Goal: Task Accomplishment & Management: Complete application form

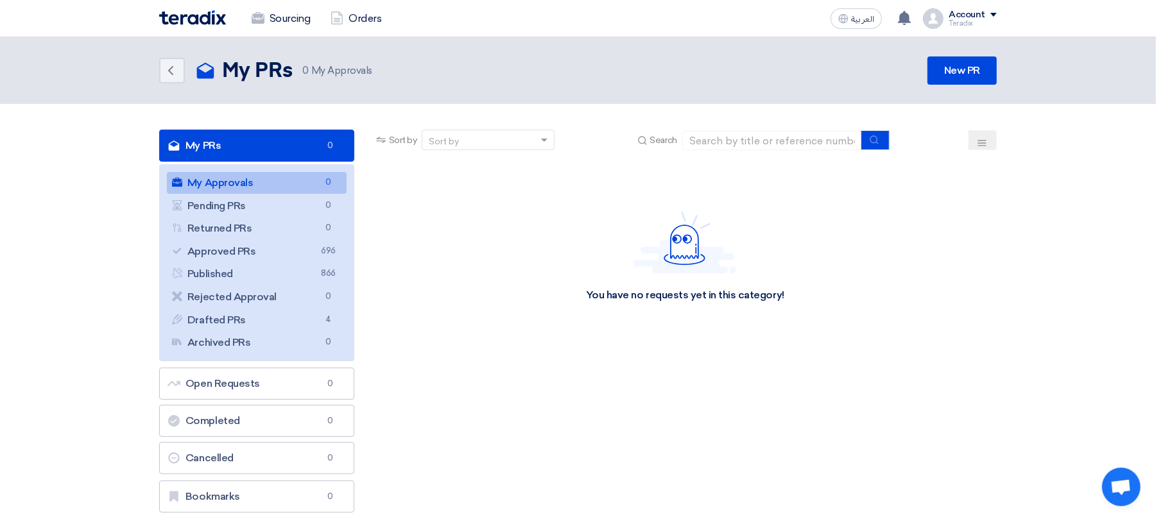
click at [979, 47] on header "Back My PRs My PRs 0 My Approvals New PR" at bounding box center [578, 70] width 1156 height 67
click at [966, 72] on link "New PR" at bounding box center [961, 70] width 69 height 28
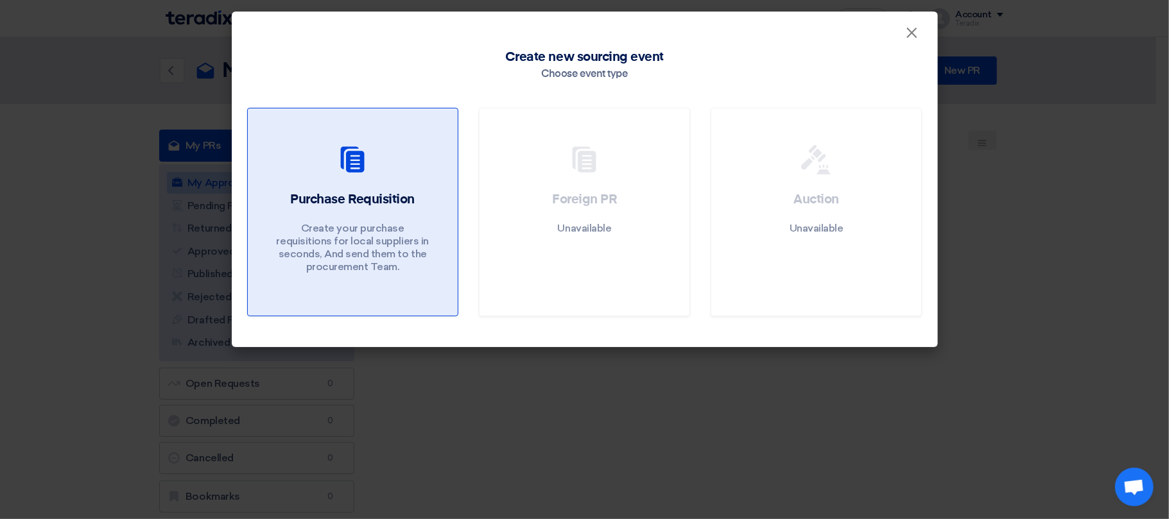
click at [414, 264] on p "Create your purchase requisitions for local suppliers in seconds, And send them…" at bounding box center [352, 247] width 154 height 51
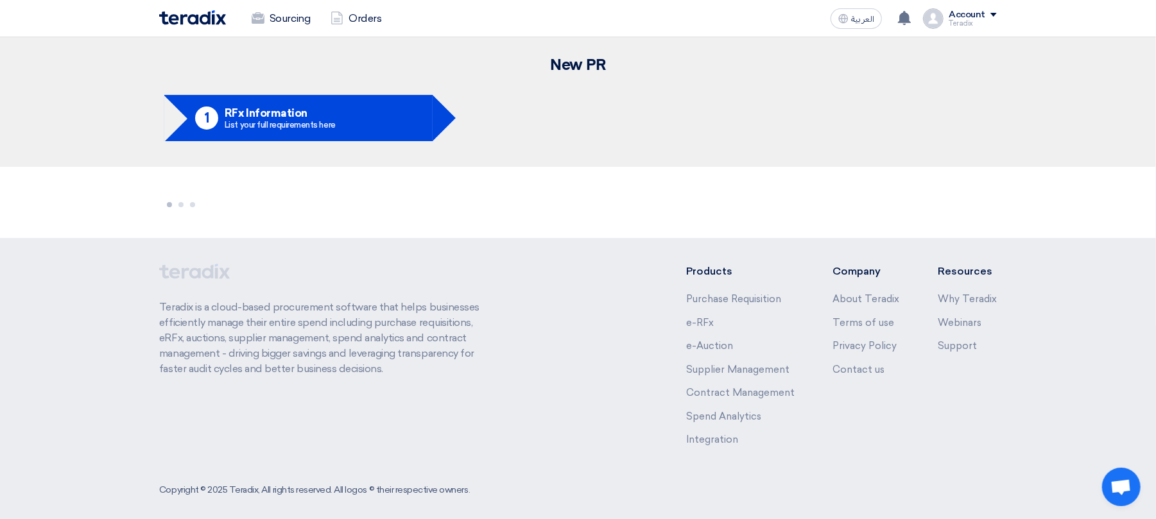
drag, startPoint x: 243, startPoint y: 260, endPoint x: 249, endPoint y: 255, distance: 7.8
drag, startPoint x: 249, startPoint y: 255, endPoint x: 189, endPoint y: 217, distance: 71.6
click at [189, 217] on section at bounding box center [578, 202] width 1156 height 71
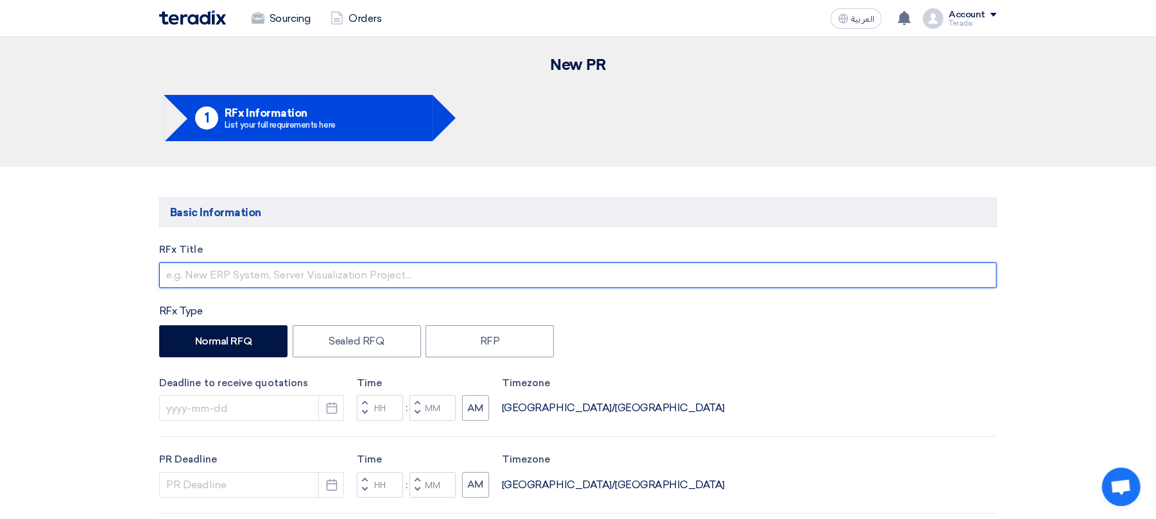
paste input "Maintenance Tools"
type input "Maintenance Tools"
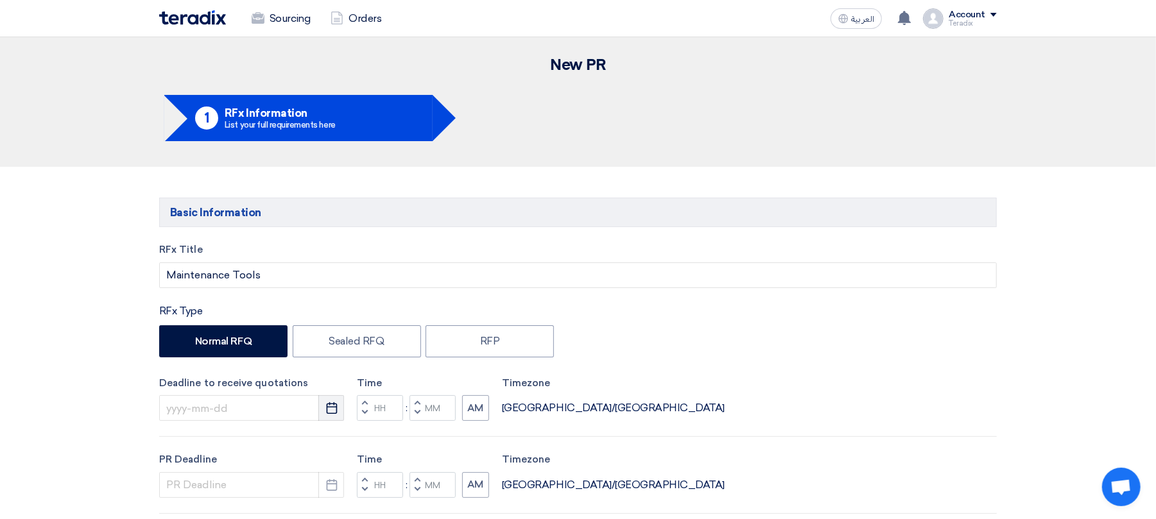
click at [331, 414] on use "button" at bounding box center [331, 408] width 11 height 12
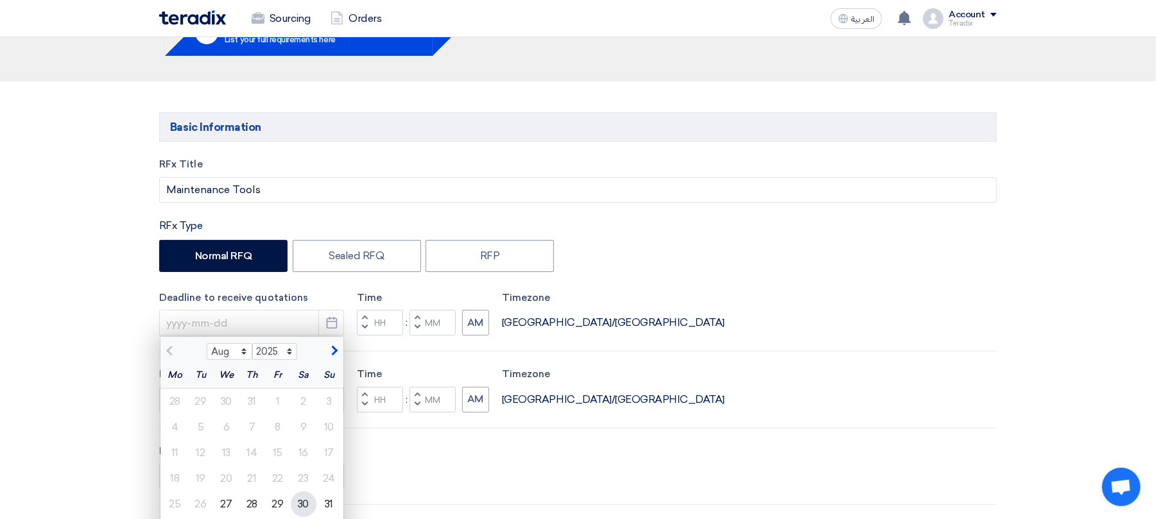
scroll to position [171, 0]
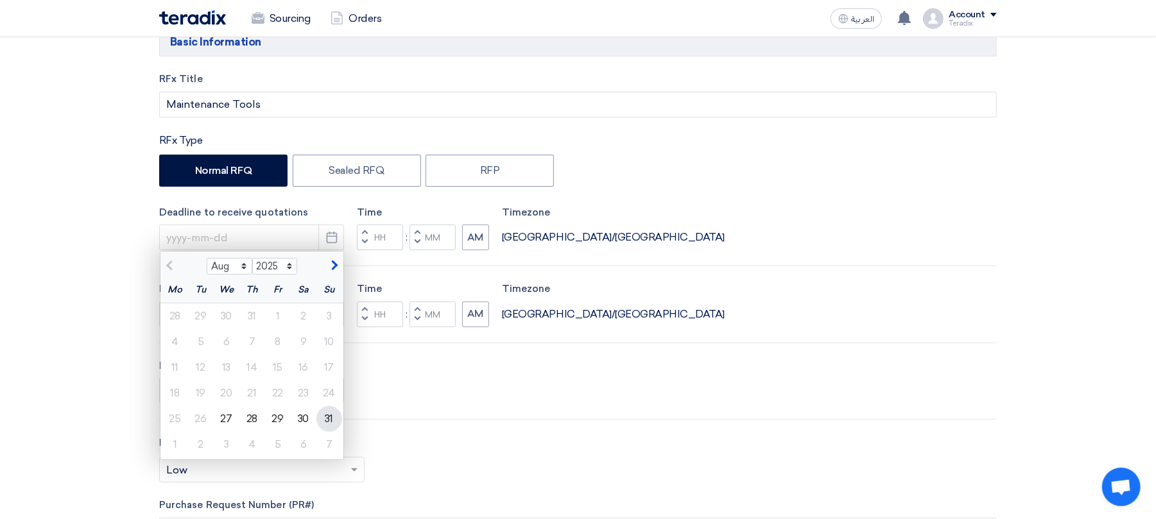
click at [334, 424] on div "31" at bounding box center [329, 419] width 26 height 26
type input "[DATE]"
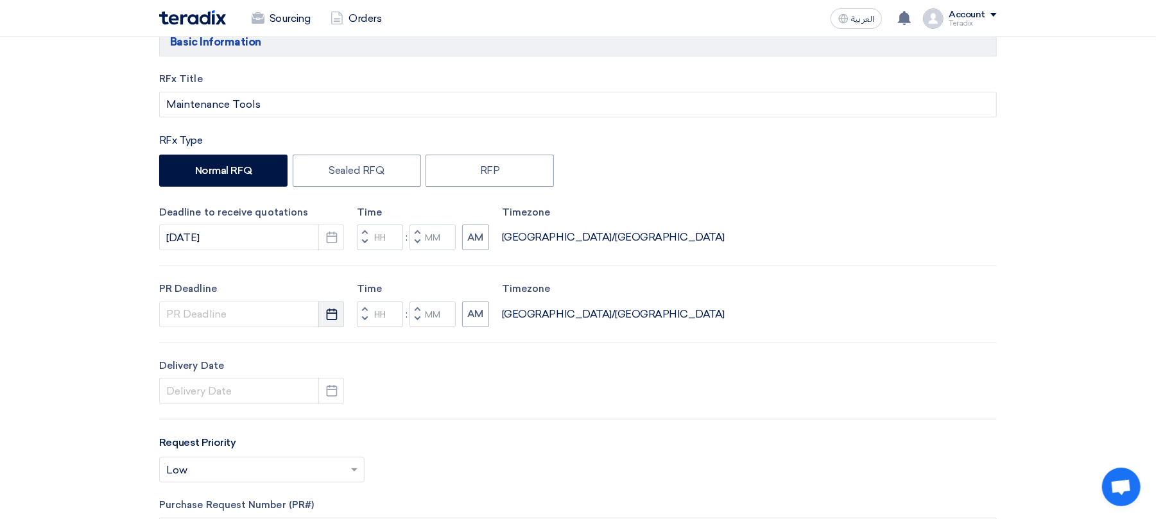
click at [324, 324] on button "Pick a date" at bounding box center [331, 315] width 26 height 26
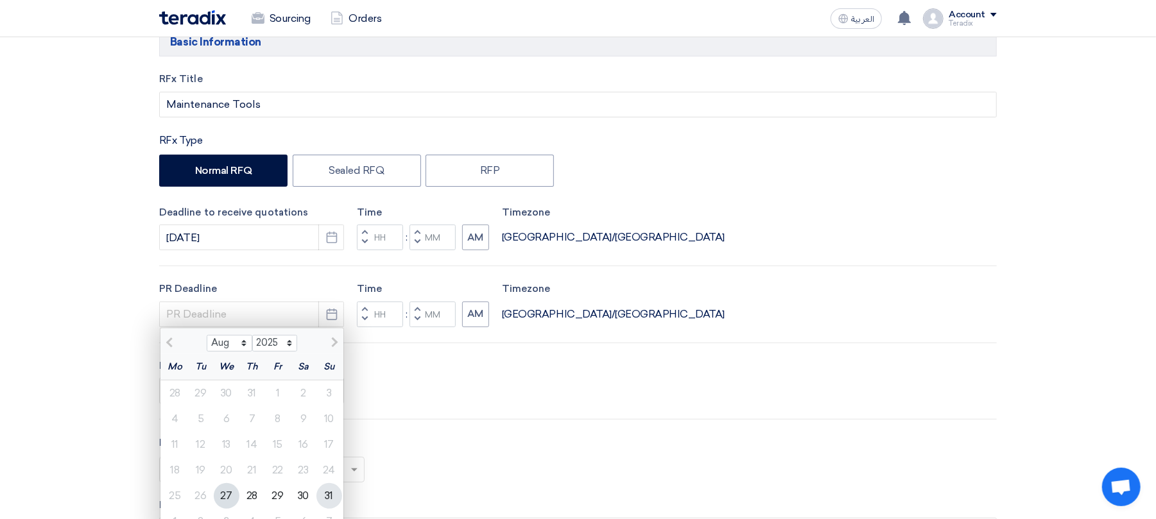
click at [332, 498] on div "31" at bounding box center [329, 496] width 26 height 26
type input "[DATE]"
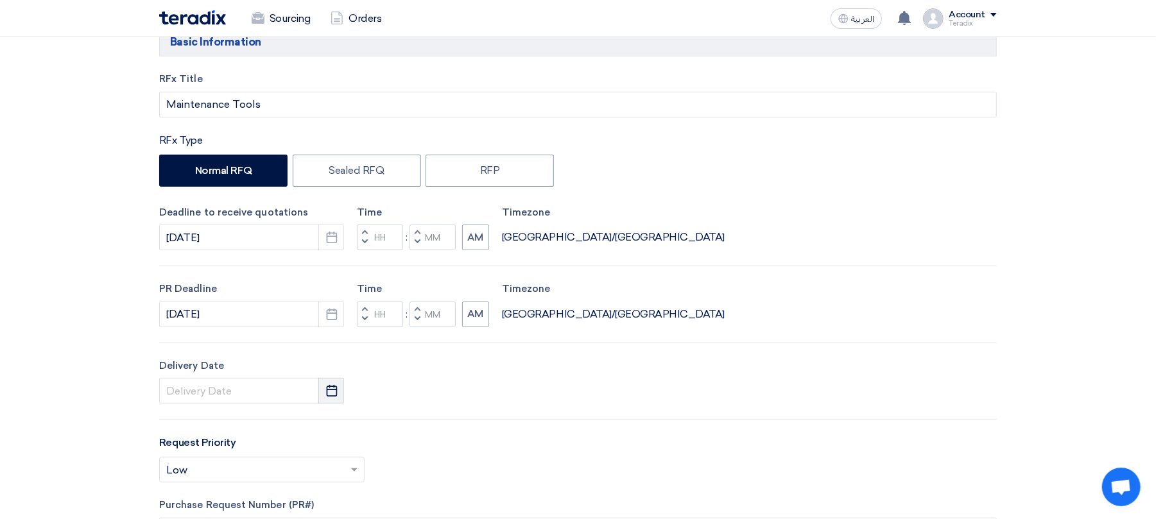
click at [338, 397] on icon "Pick a date" at bounding box center [331, 390] width 13 height 13
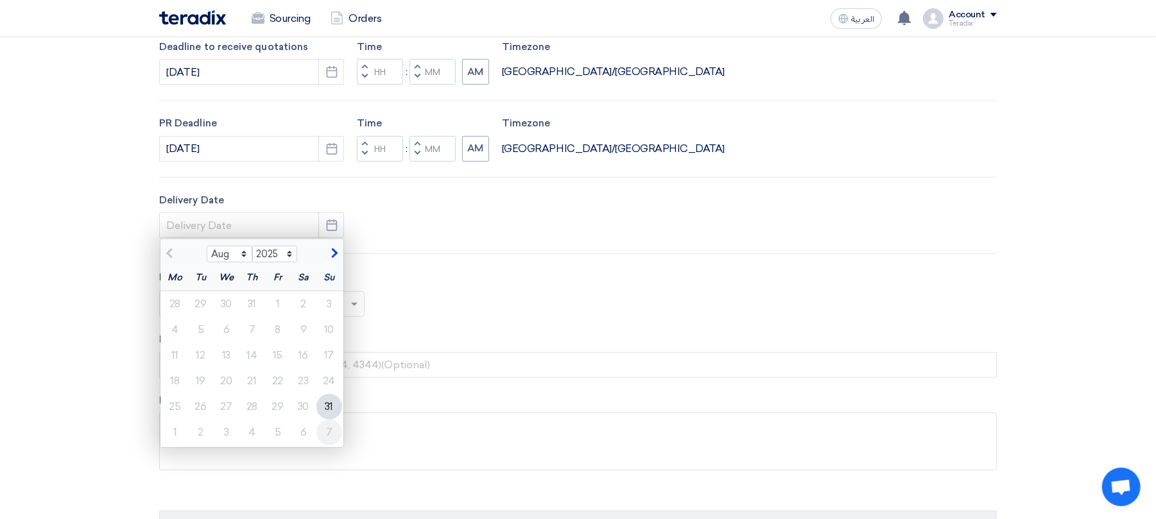
scroll to position [342, 0]
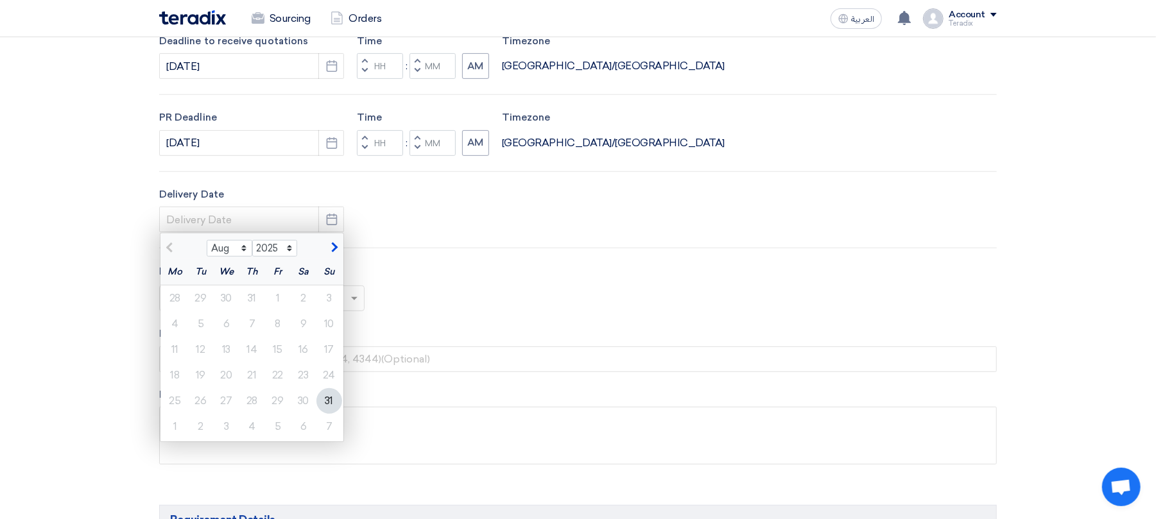
click at [330, 404] on div "31" at bounding box center [329, 401] width 26 height 26
type input "[DATE]"
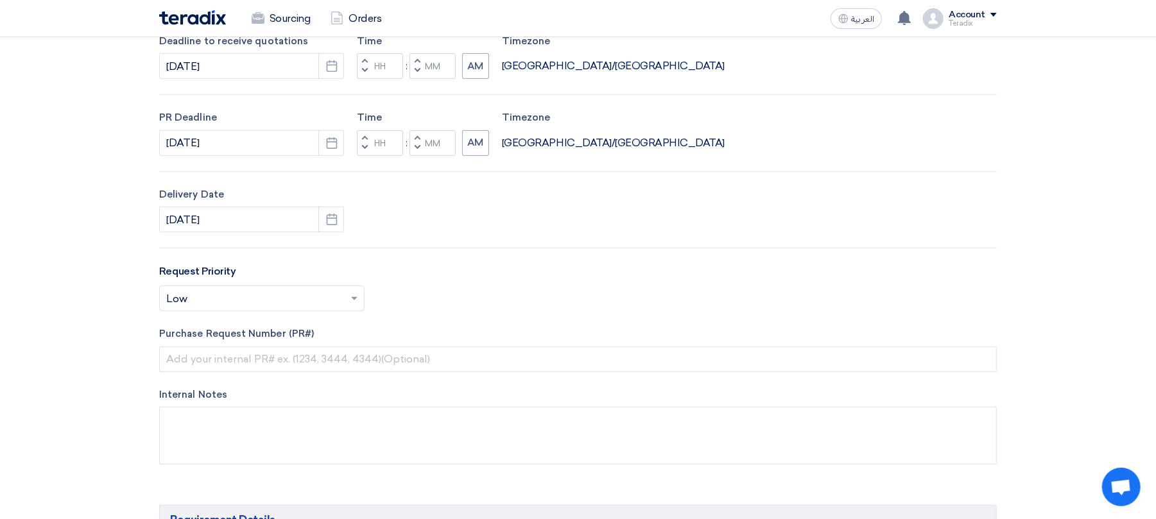
click at [420, 69] on span "button" at bounding box center [417, 71] width 4 height 8
type input "11"
type input "59"
click at [416, 149] on span "button" at bounding box center [417, 148] width 4 height 8
type input "11"
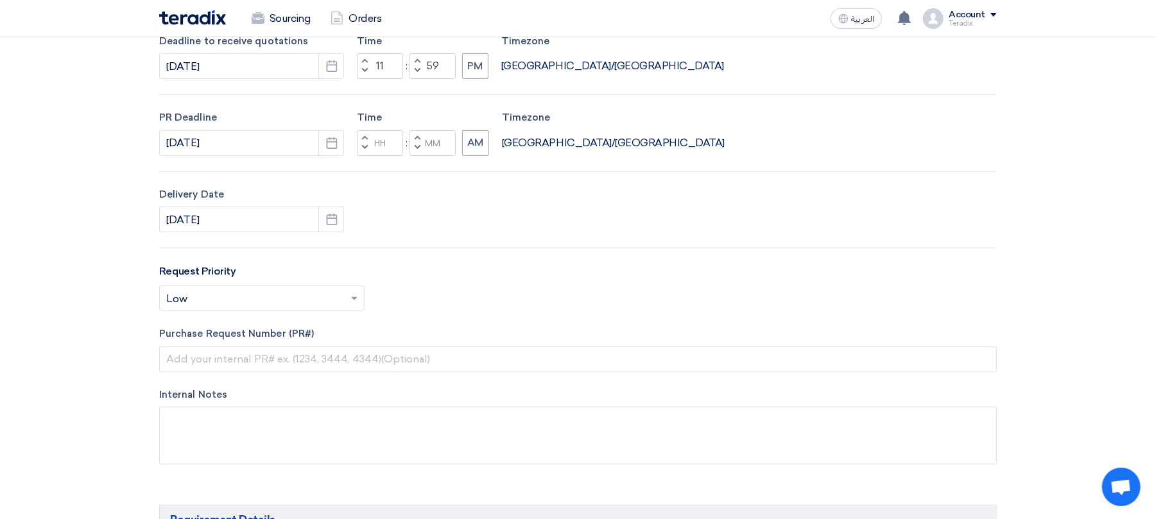
type input "59"
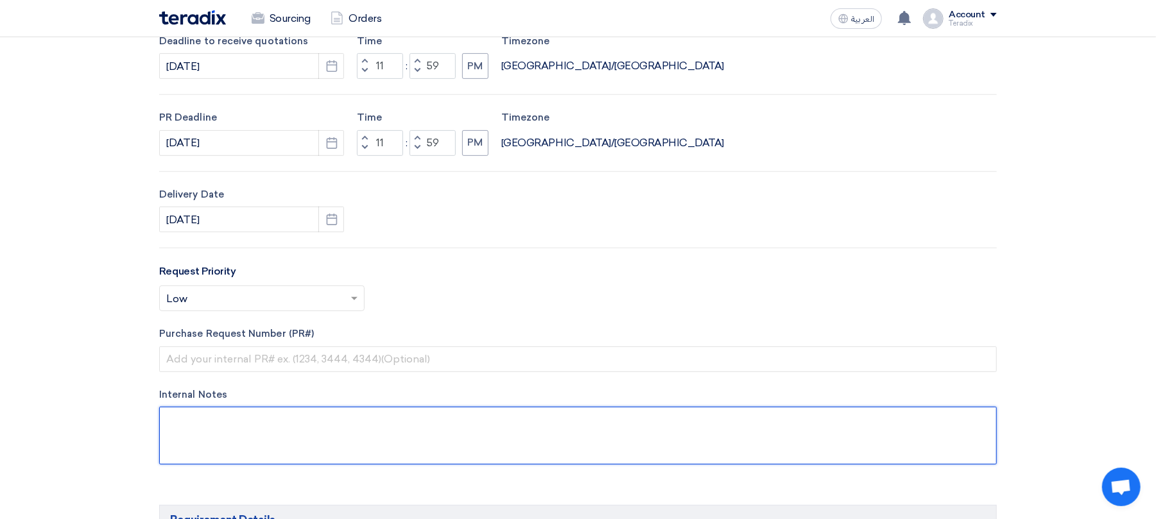
click at [230, 416] on textarea at bounding box center [577, 436] width 837 height 58
paste textarea "[PERSON_NAME] [PERSON_NAME][EMAIL_ADDRESS][PERSON_NAME][DOMAIN_NAME] [PHONE_NUM…"
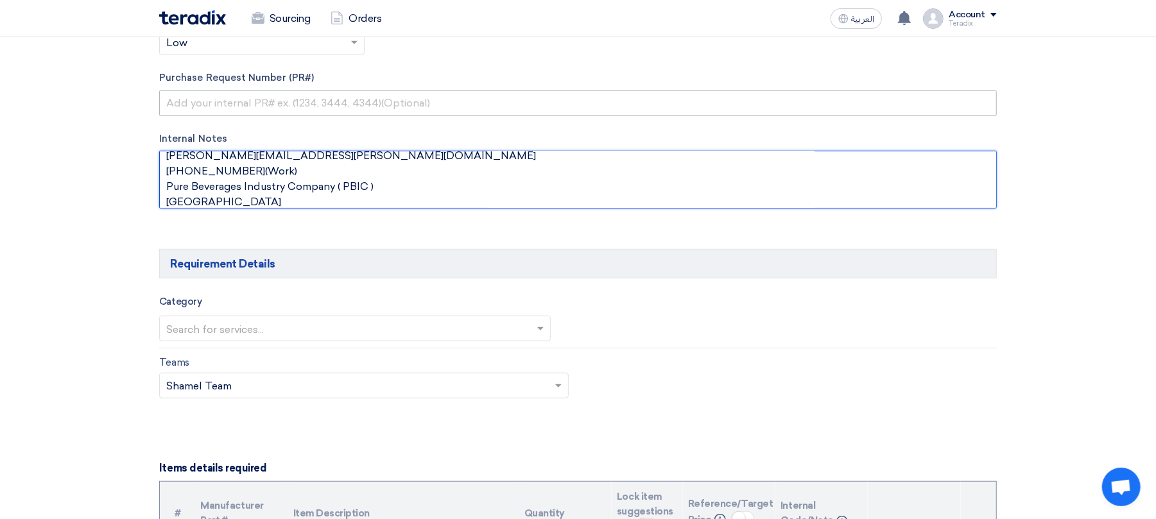
scroll to position [599, 0]
type textarea "[PERSON_NAME] [PERSON_NAME][EMAIL_ADDRESS][PERSON_NAME][DOMAIN_NAME] [PHONE_NUM…"
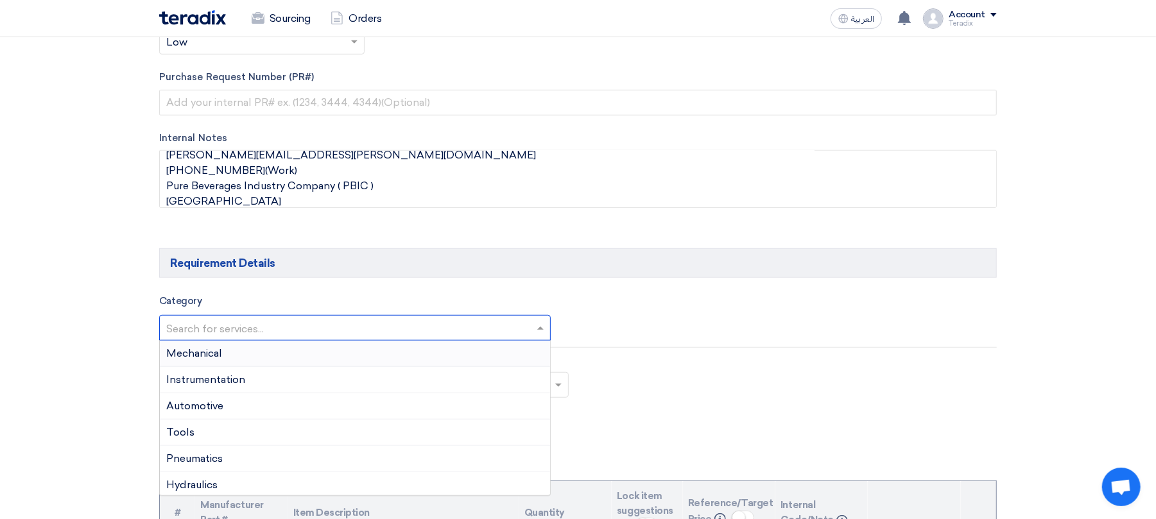
click at [224, 339] on input "text" at bounding box center [348, 328] width 365 height 21
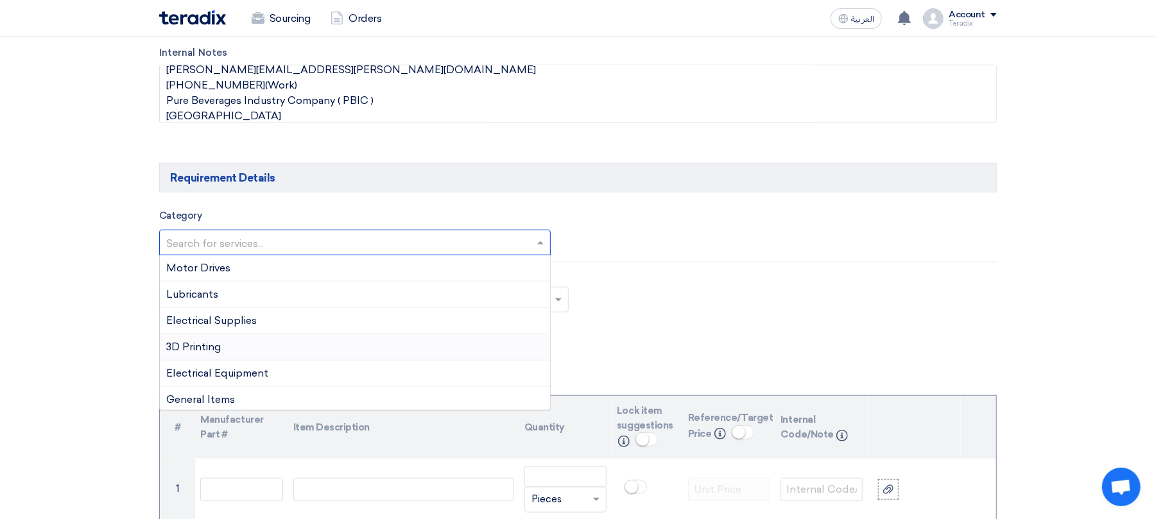
scroll to position [296, 0]
click at [231, 313] on span "General Items" at bounding box center [200, 317] width 69 height 12
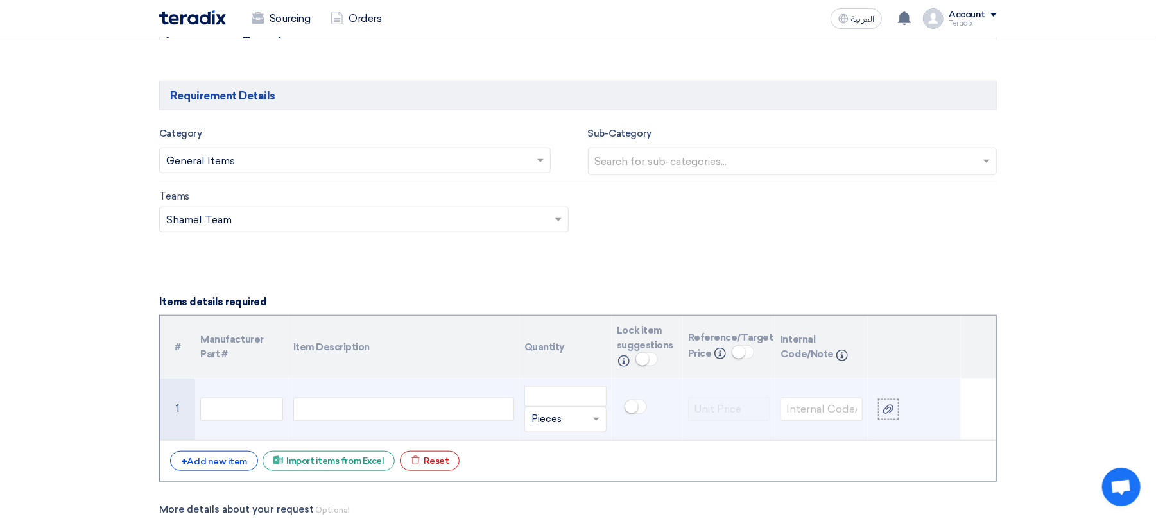
scroll to position [855, 0]
